Goal: Check status

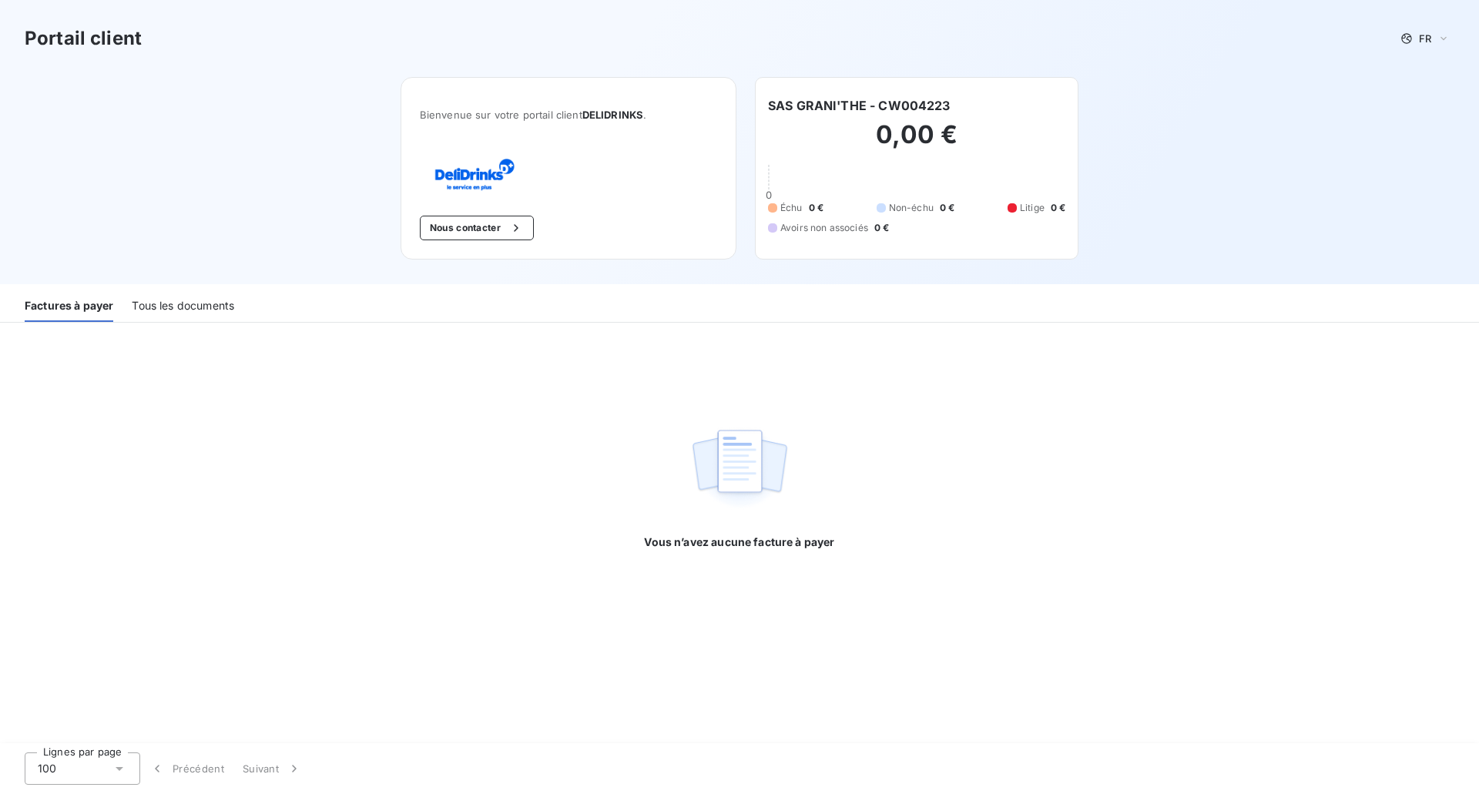
click at [228, 315] on div "Tous les documents" at bounding box center [183, 306] width 102 height 32
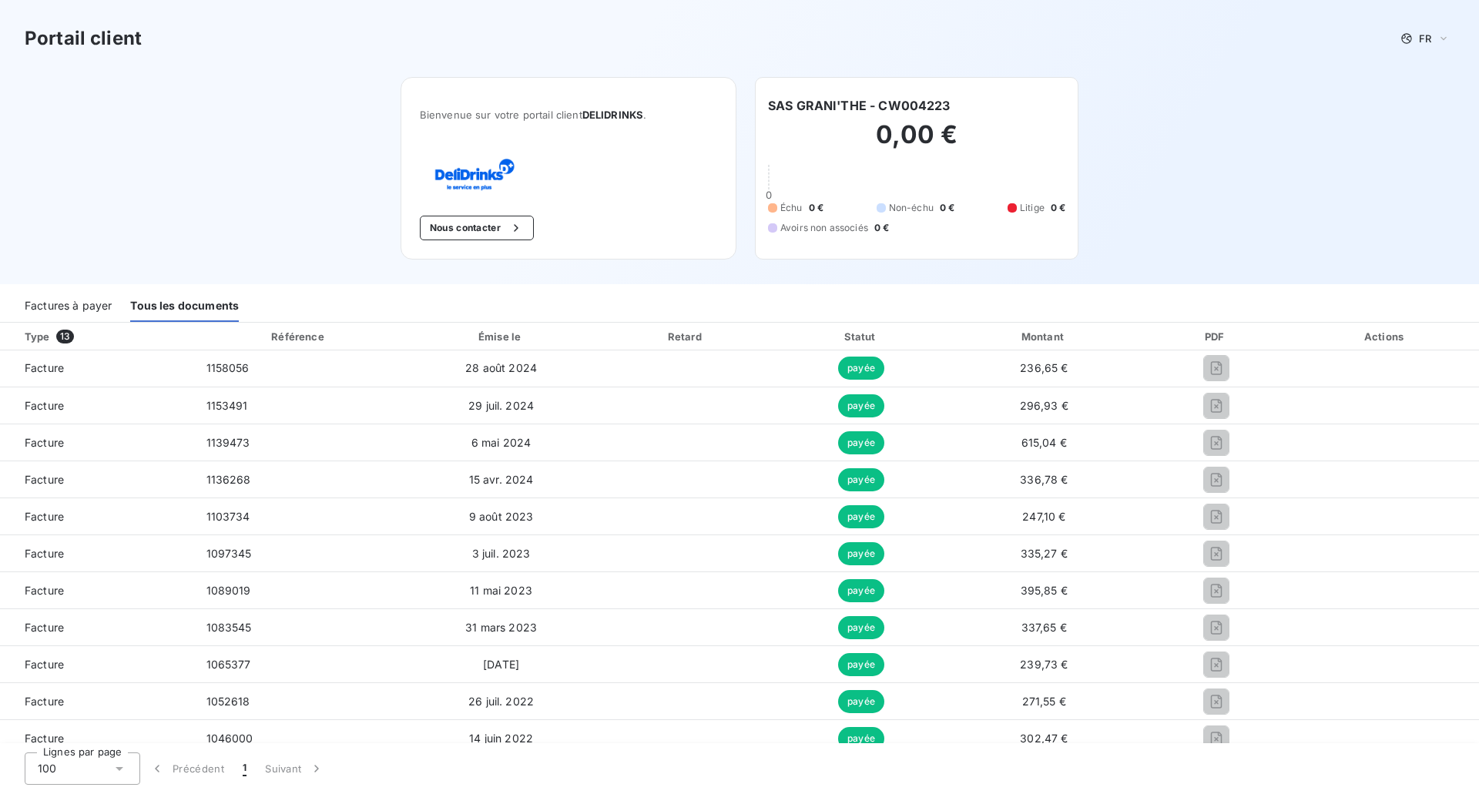
click at [58, 307] on div "Factures à payer" at bounding box center [68, 306] width 87 height 32
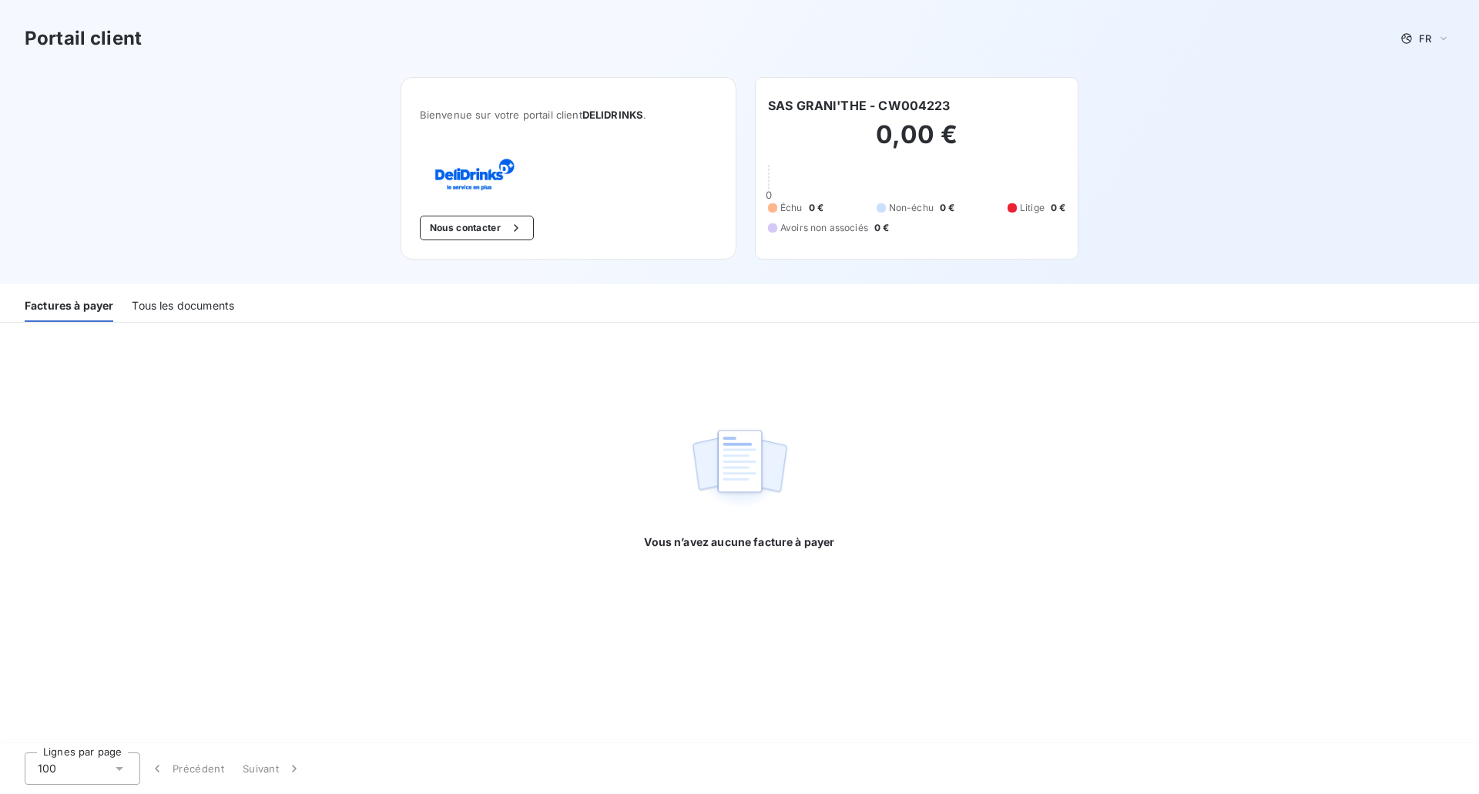
click at [196, 301] on div "Tous les documents" at bounding box center [183, 306] width 102 height 32
